Goal: Find specific page/section: Find specific page/section

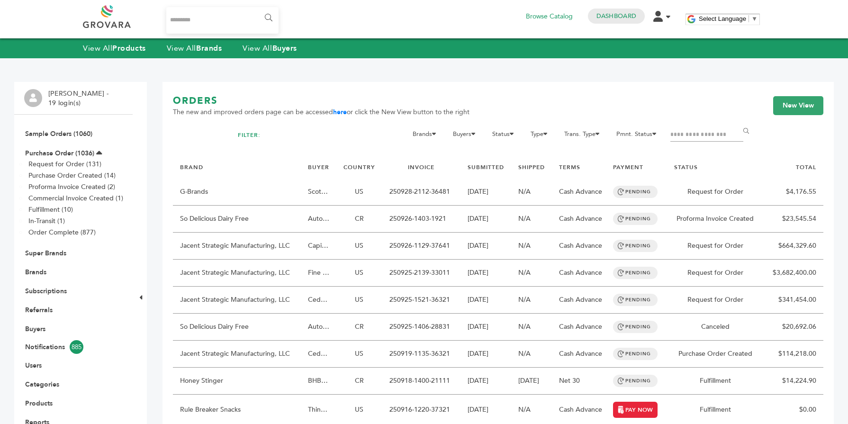
click at [41, 270] on link "Brands" at bounding box center [35, 272] width 21 height 9
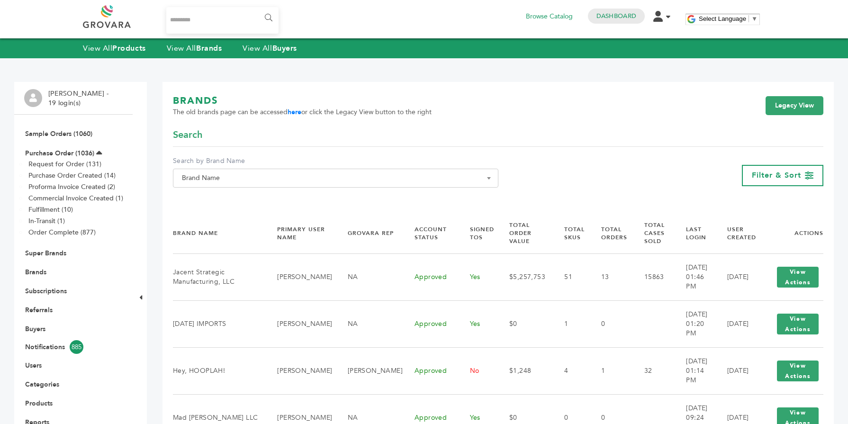
click at [257, 184] on span "Brand Name" at bounding box center [335, 178] width 315 height 13
click at [238, 197] on input "Search" at bounding box center [335, 196] width 321 height 12
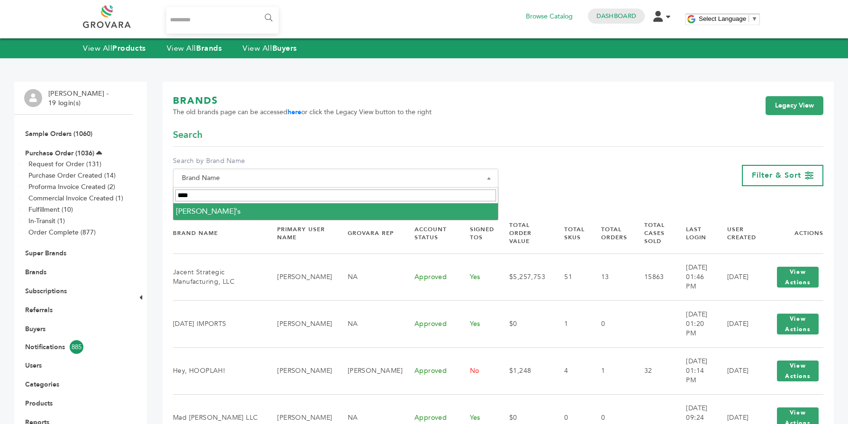
type input "****"
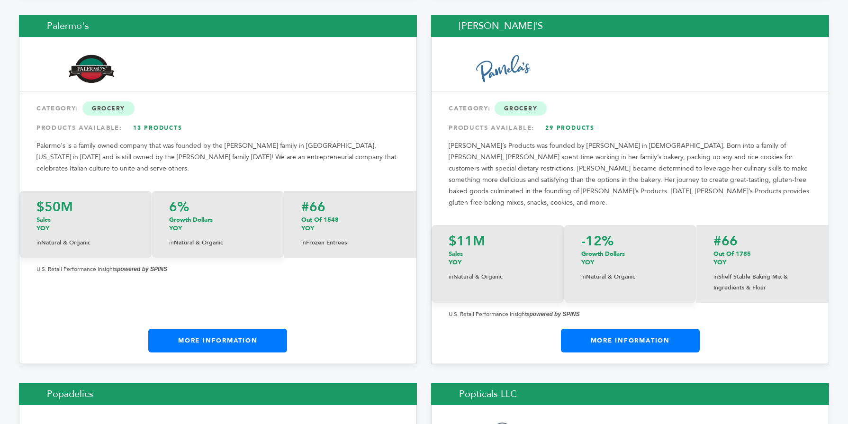
scroll to position [10923, 0]
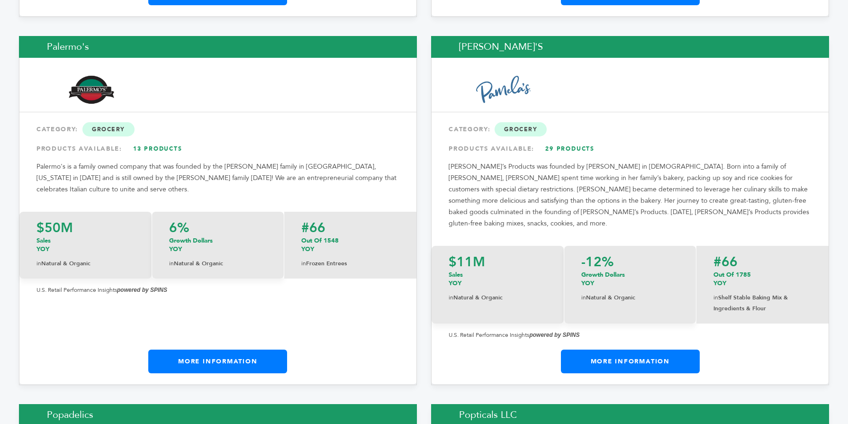
click at [639, 350] on link "More Information" at bounding box center [630, 362] width 139 height 24
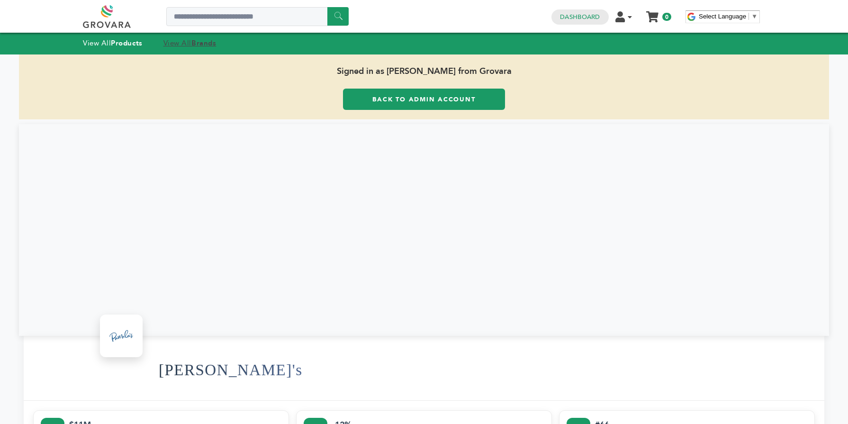
click at [192, 47] on link "View All Brands" at bounding box center [189, 42] width 53 height 9
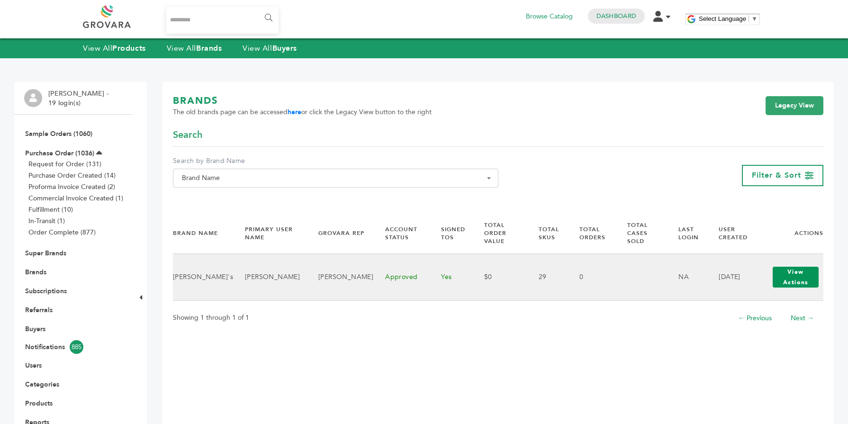
click at [773, 272] on button "View Actions" at bounding box center [796, 277] width 46 height 21
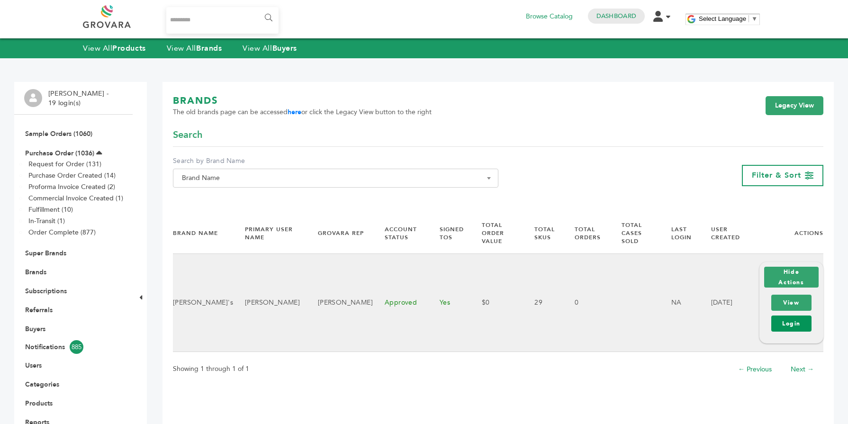
click at [796, 316] on link "Login" at bounding box center [791, 324] width 40 height 16
